Goal: Information Seeking & Learning: Learn about a topic

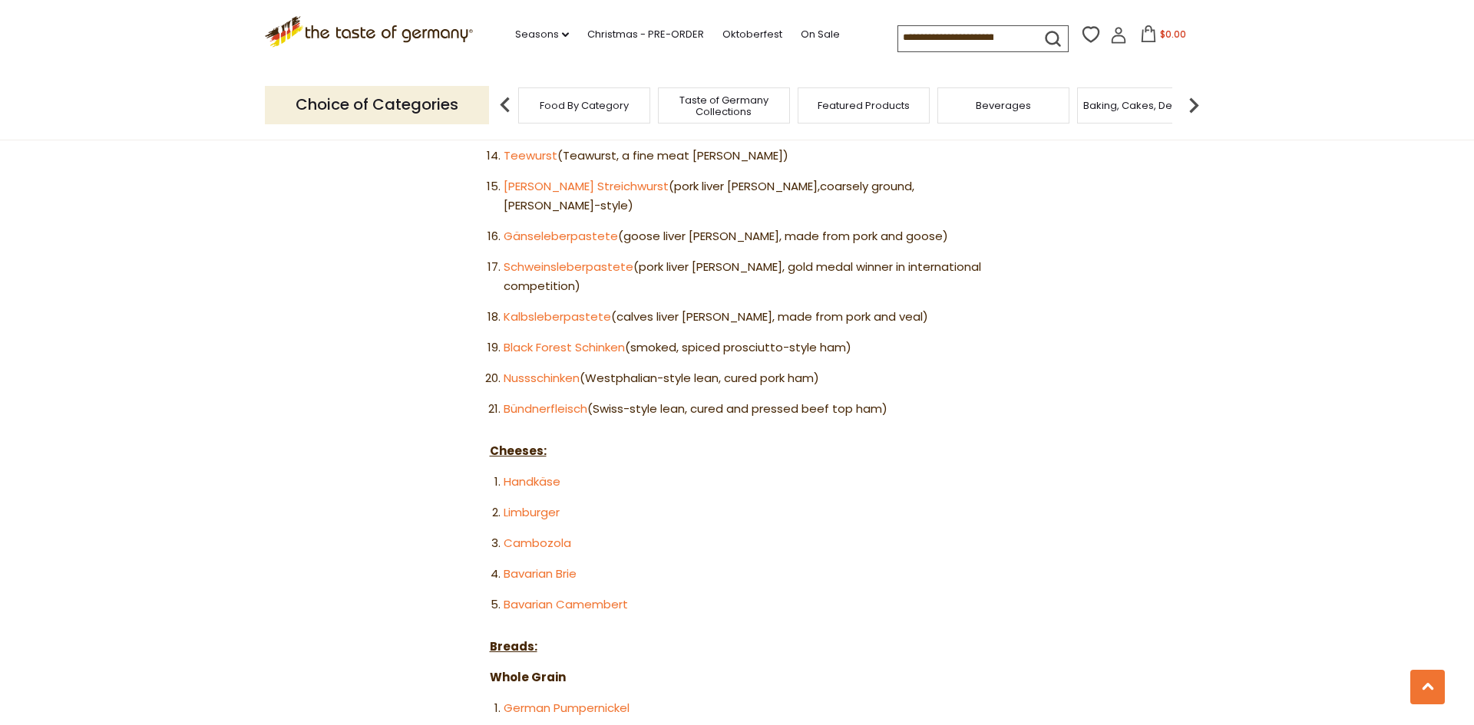
scroll to position [1385, 0]
click at [582, 597] on link "Bavarian Camembert" at bounding box center [565, 605] width 124 height 16
click at [534, 505] on link "Limburger" at bounding box center [531, 513] width 56 height 16
click at [521, 474] on link "Handkäse" at bounding box center [531, 482] width 57 height 16
click at [516, 536] on link "Cambozola" at bounding box center [537, 544] width 68 height 16
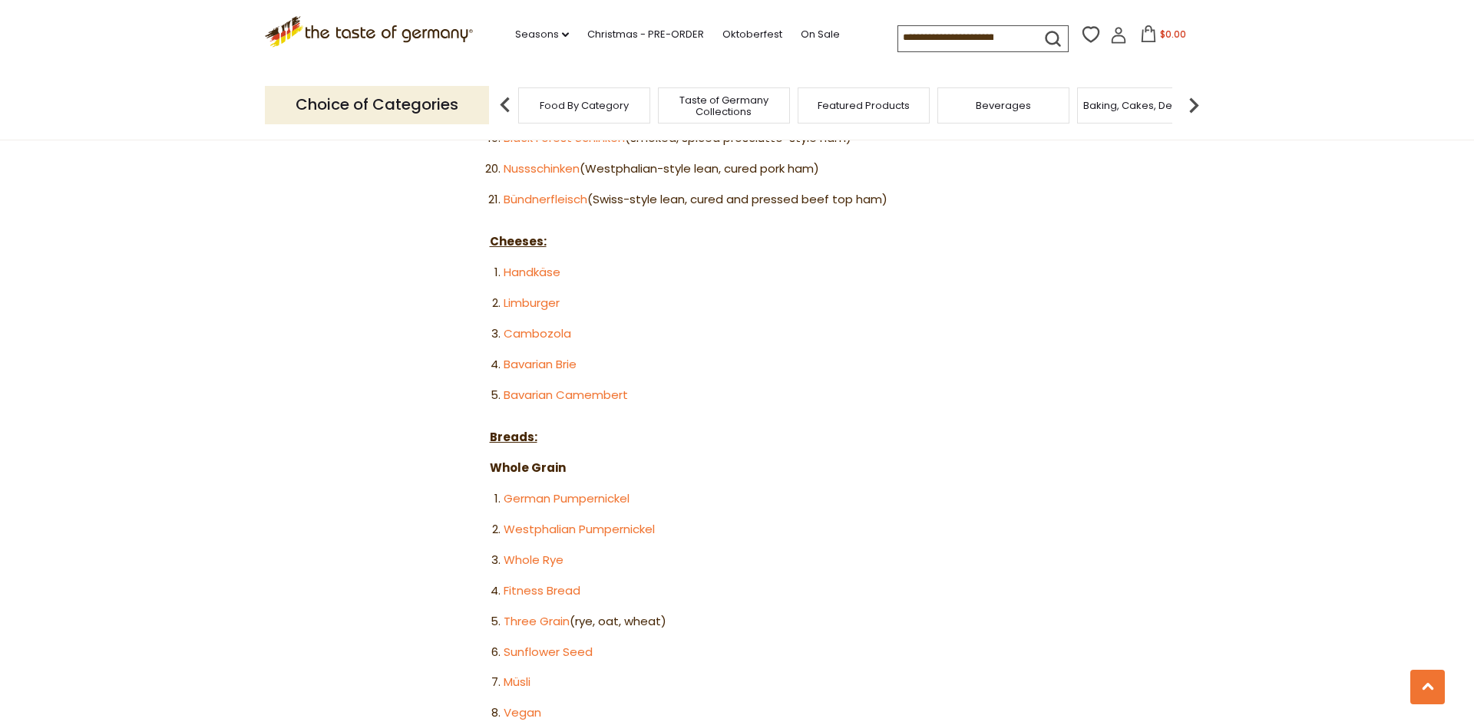
scroll to position [1599, 0]
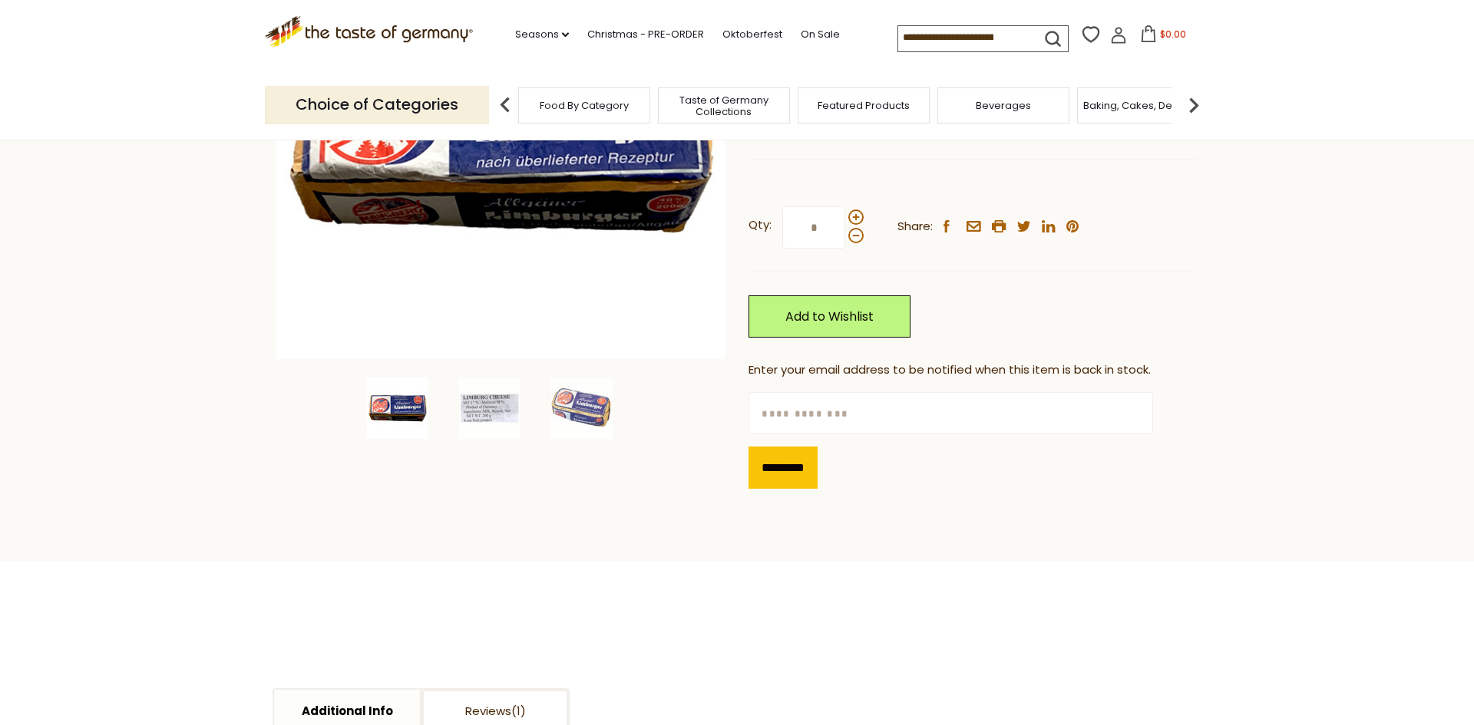
scroll to position [308, 0]
click at [594, 413] on img at bounding box center [581, 407] width 61 height 61
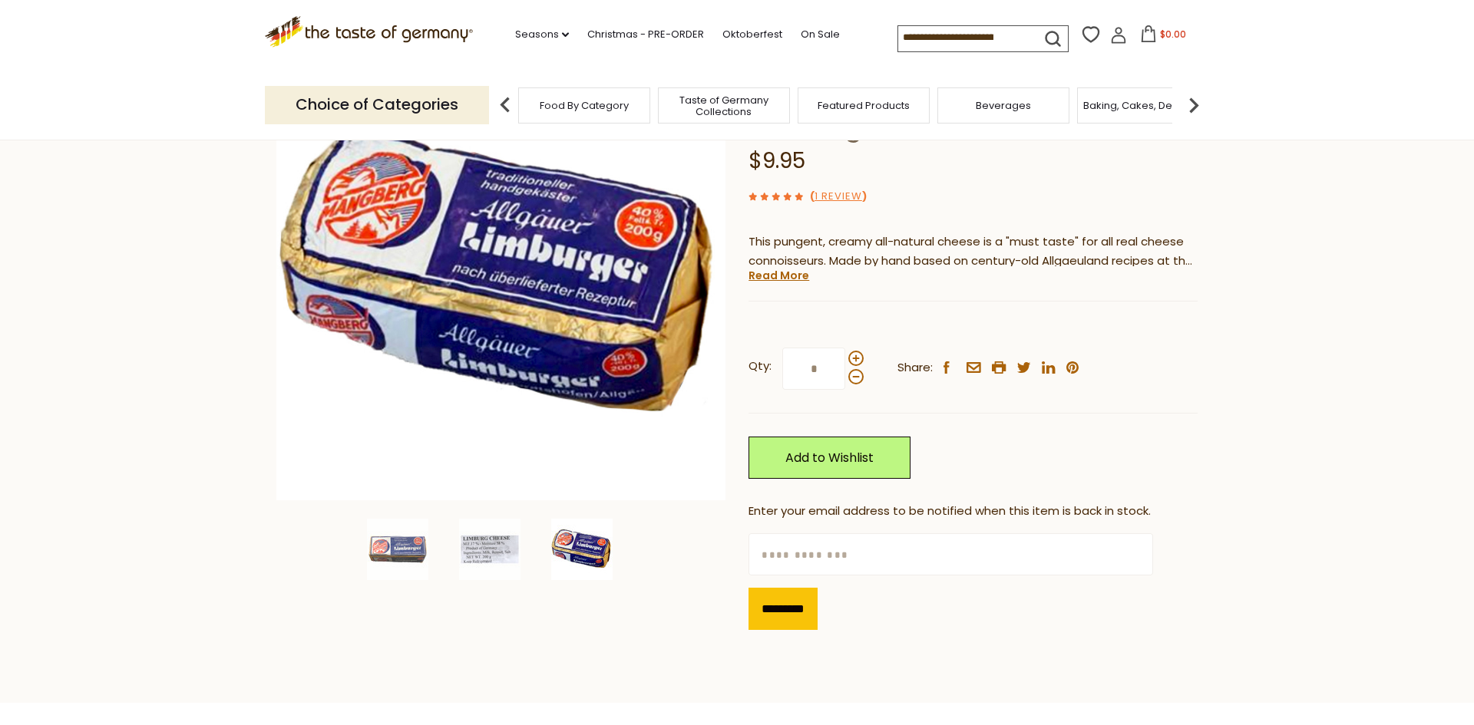
scroll to position [165, 0]
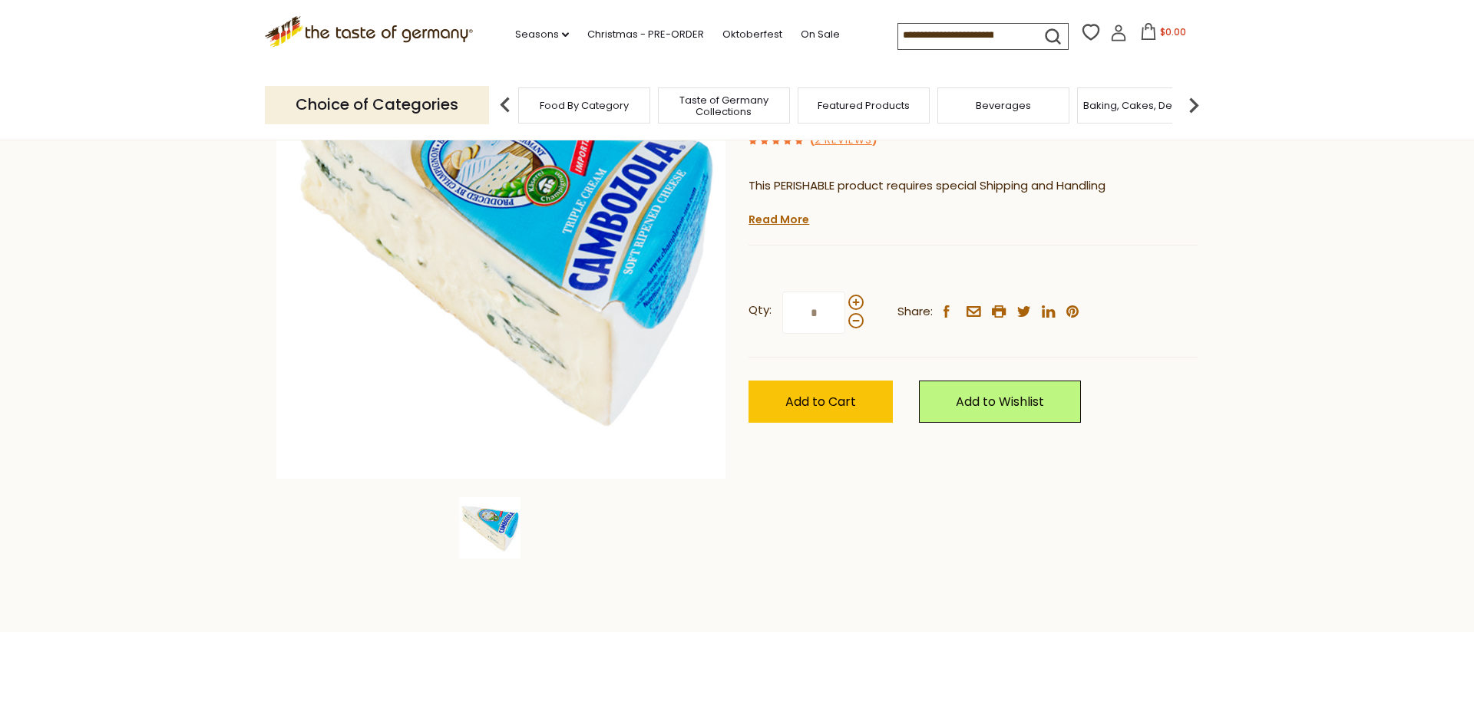
scroll to position [191, 0]
